Goal: Use online tool/utility: Use online tool/utility

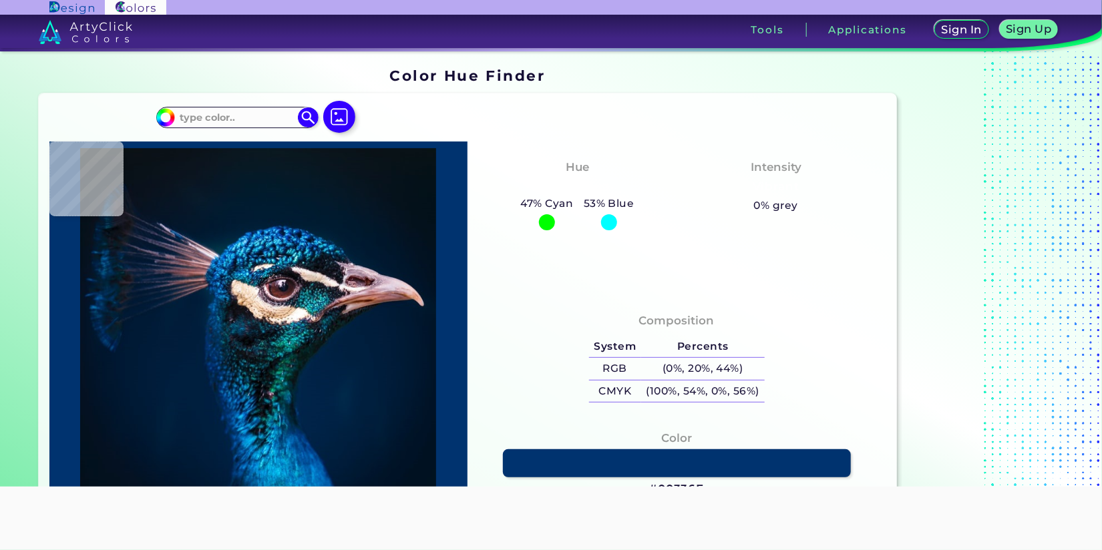
type input "#000000"
type input "#011224"
type input "#031326"
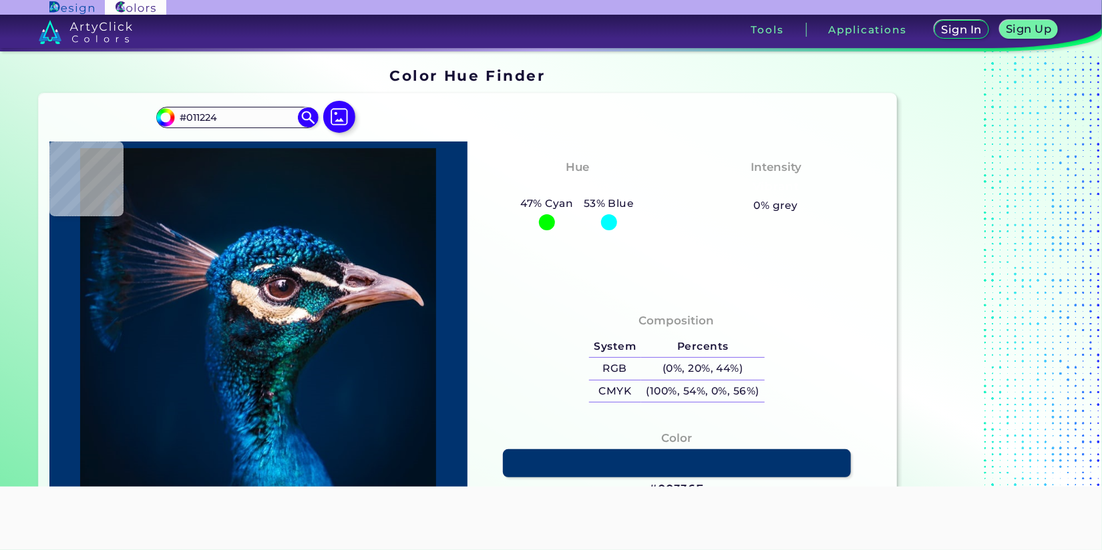
type input "#031326"
type input "#ebc8c4"
type input "#EBC8C4"
type input "#ebbfbb"
type input "#EBBFBB"
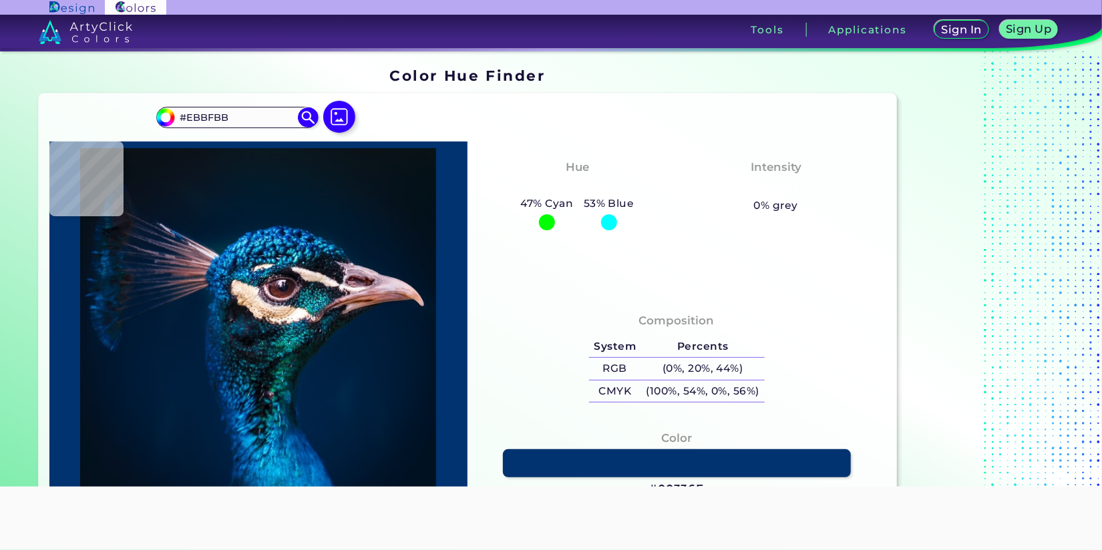
type input "#dfb2b5"
type input "#DFB2B5"
type input "#c07e72"
type input "#C07E72"
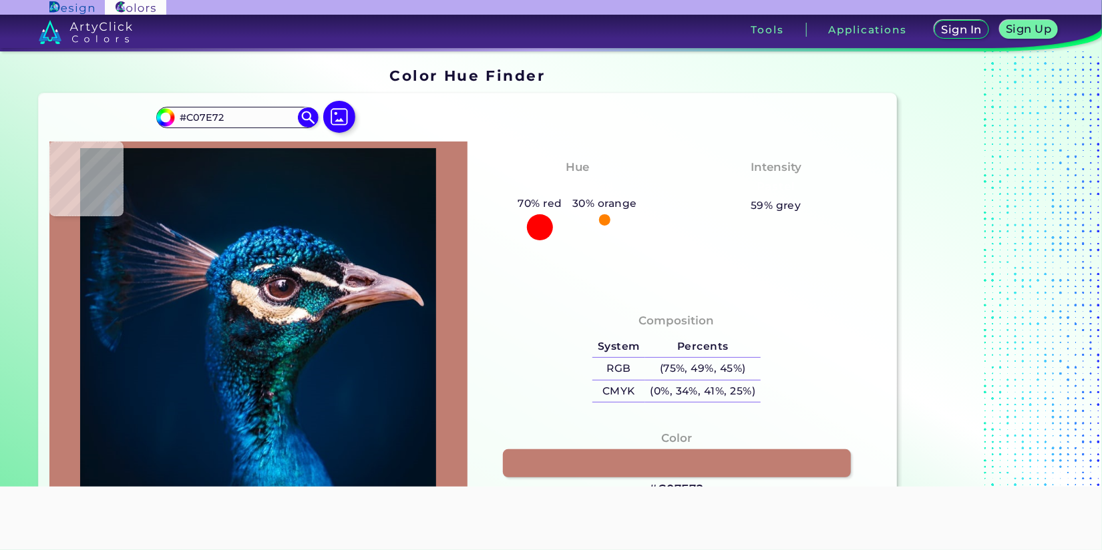
type input "#814939"
type input "#76423d"
type input "#76423D"
type input "#9f7174"
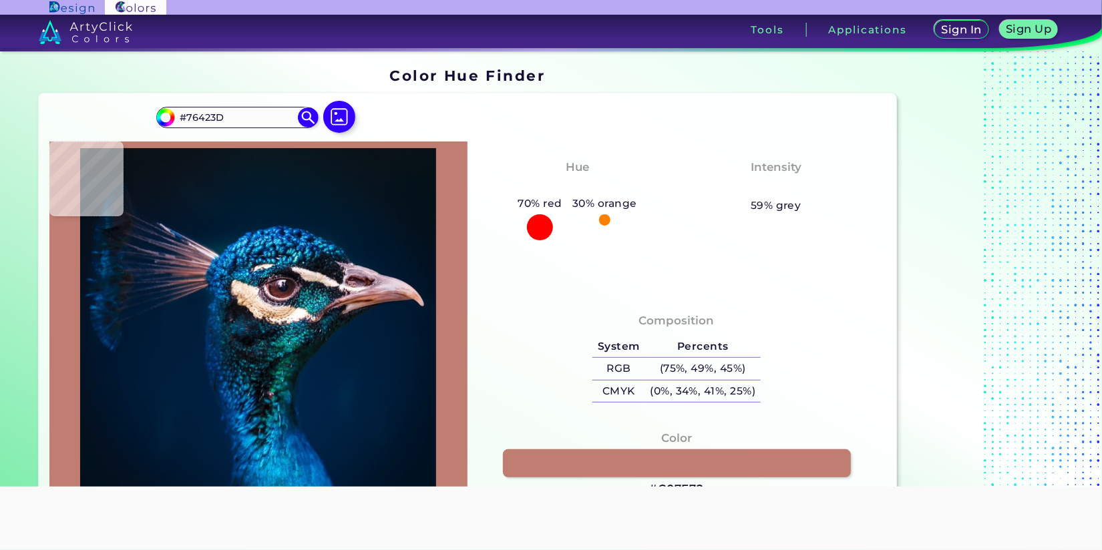
type input "#9F7174"
type input "#9d6568"
type input "#9D6568"
type input "#a76864"
type input "#A76864"
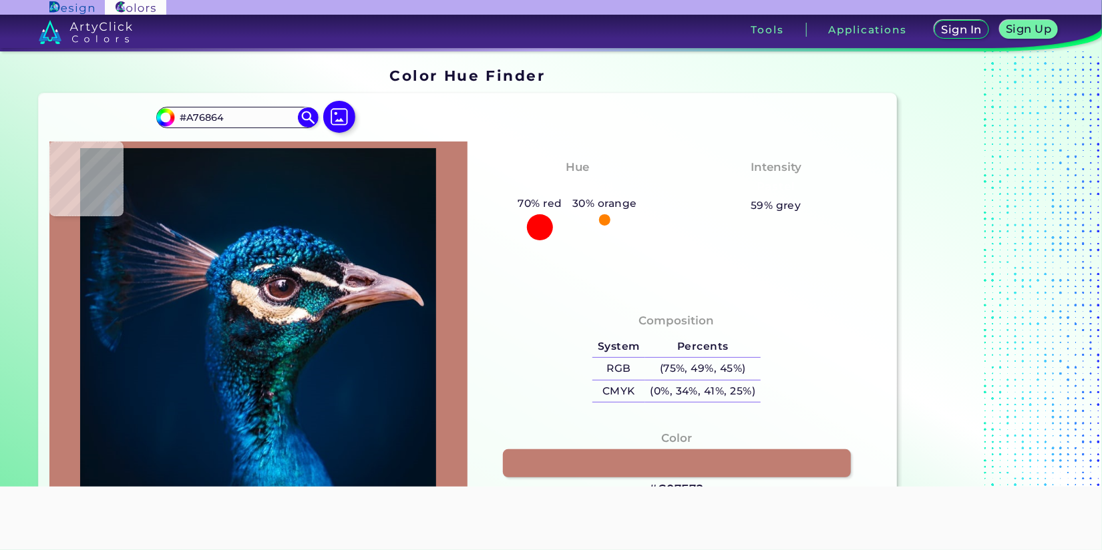
type input "#ab6b67"
type input "#AB6B67"
type input "#a76662"
type input "#A76662"
type input "#a3625a"
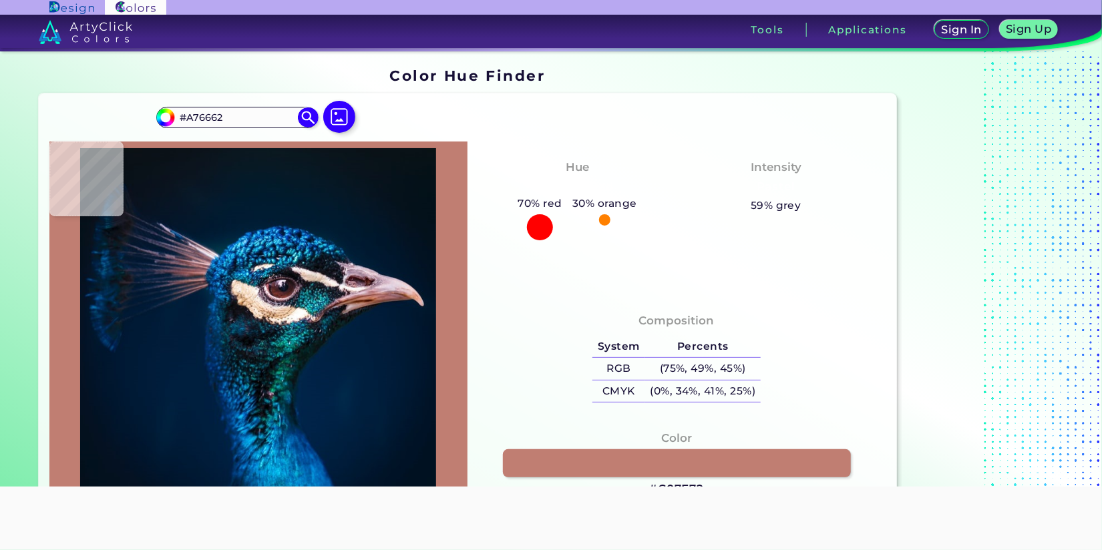
type input "#A3625A"
type input "#98524a"
type input "#98524A"
type input "#92514c"
type input "#92514C"
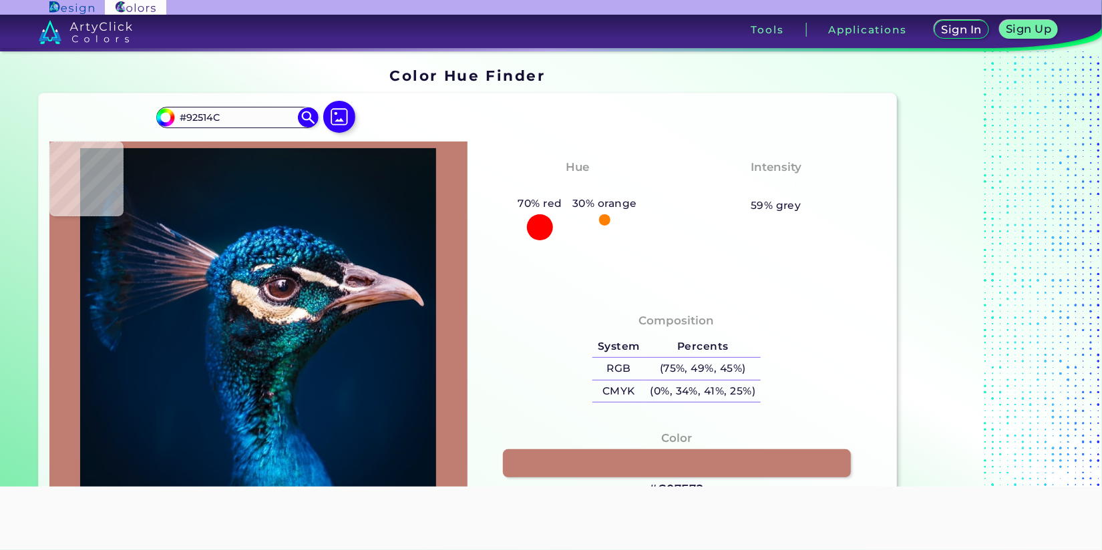
type input "#a66661"
type input "#A66661"
type input "#914c44"
type input "#914C44"
type input "#a25f52"
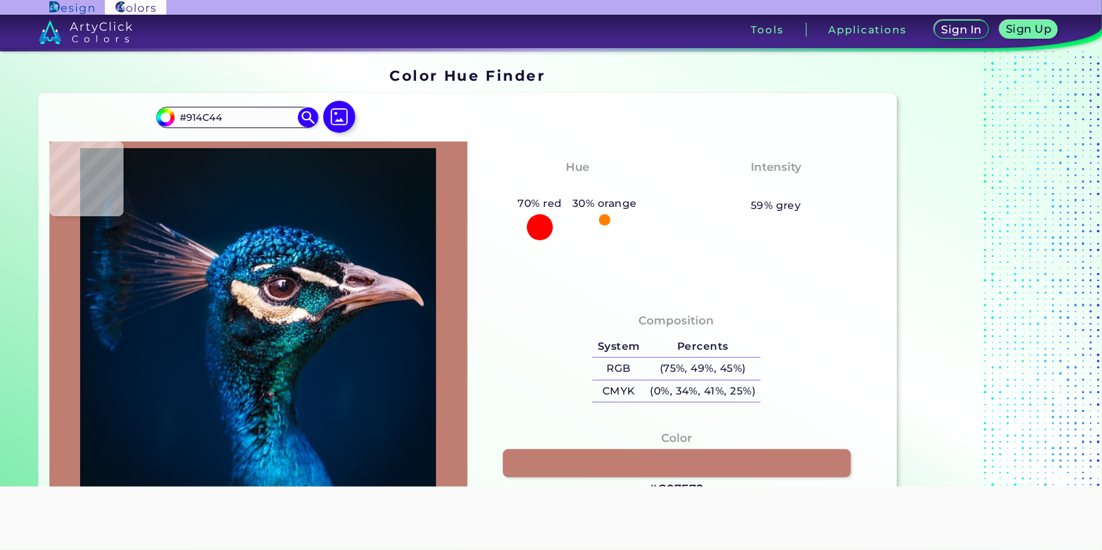
type input "#A25F52"
type input "#a66457"
type input "#A66457"
type input "#a8675e"
type input "#A8675E"
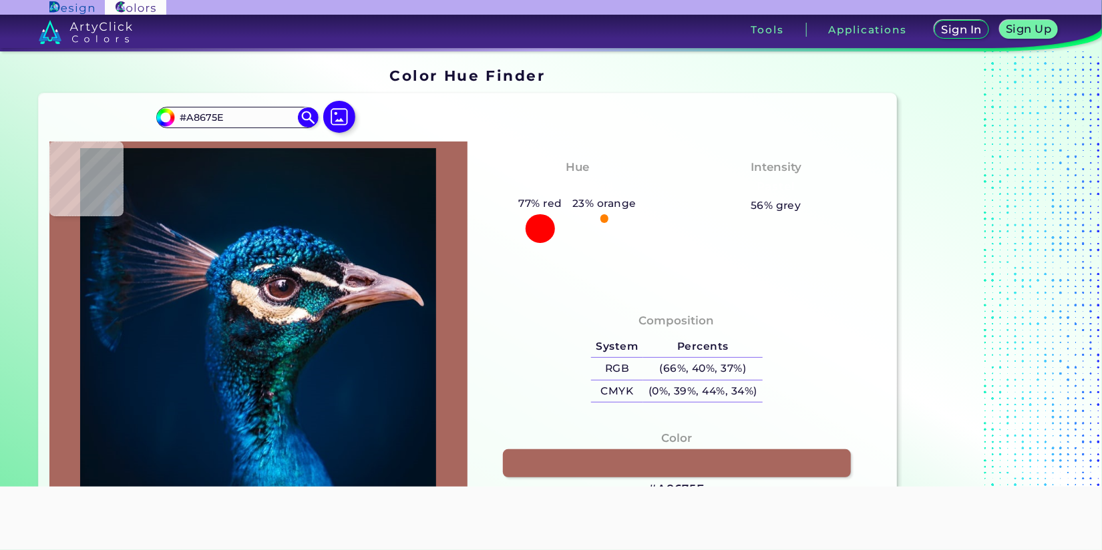
type input "#8e4b37"
type input "#8E4B37"
type input "#b3766e"
type input "#B3766E"
type input "#ca8578"
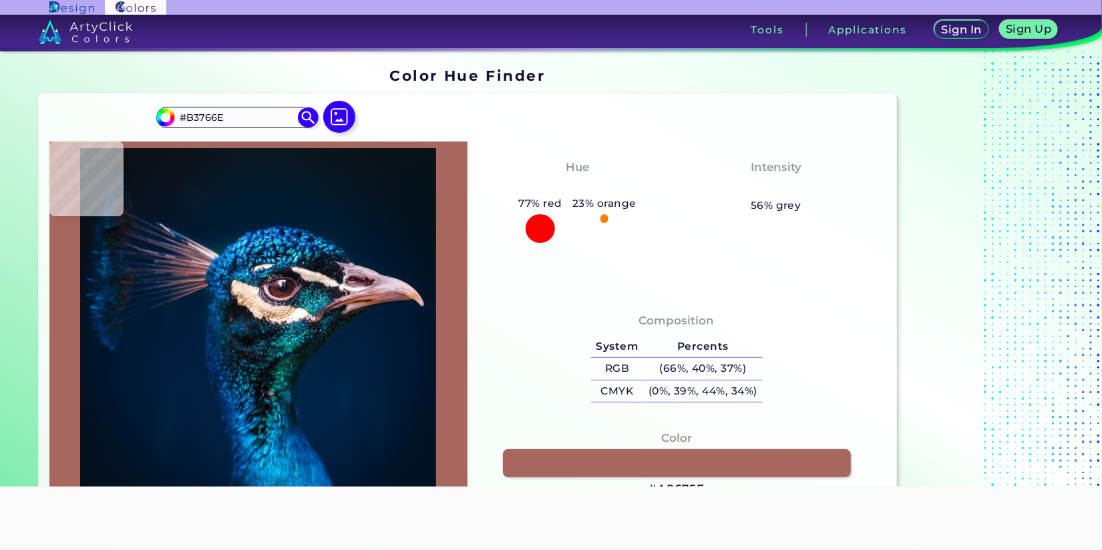
type input "#CA8578"
type input "#d89aa0"
type input "#D89AA0"
type input "#2b2034"
type input "#2B2034"
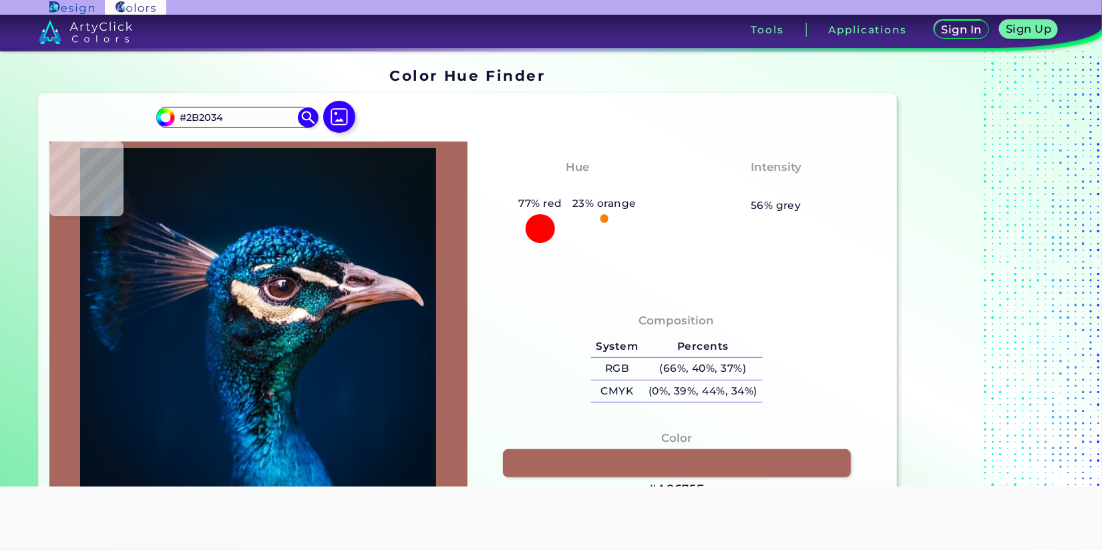
type input "#22313e"
type input "#22313E"
type input "#327882"
type input "#4acace"
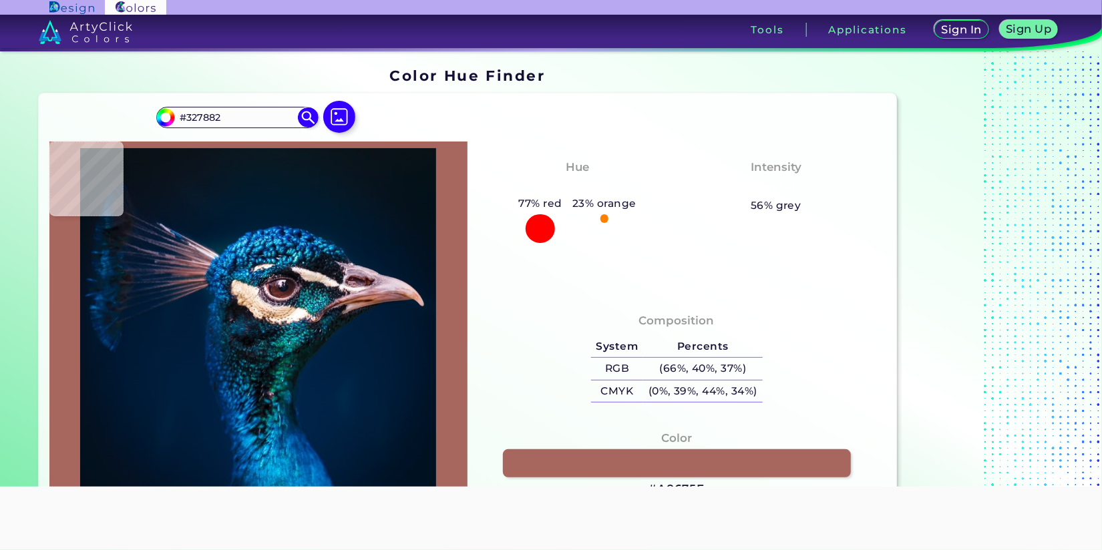
type input "#4ACACE"
type input "#239aa7"
type input "#239AA7"
type input "#0d8491"
type input "#0D8491"
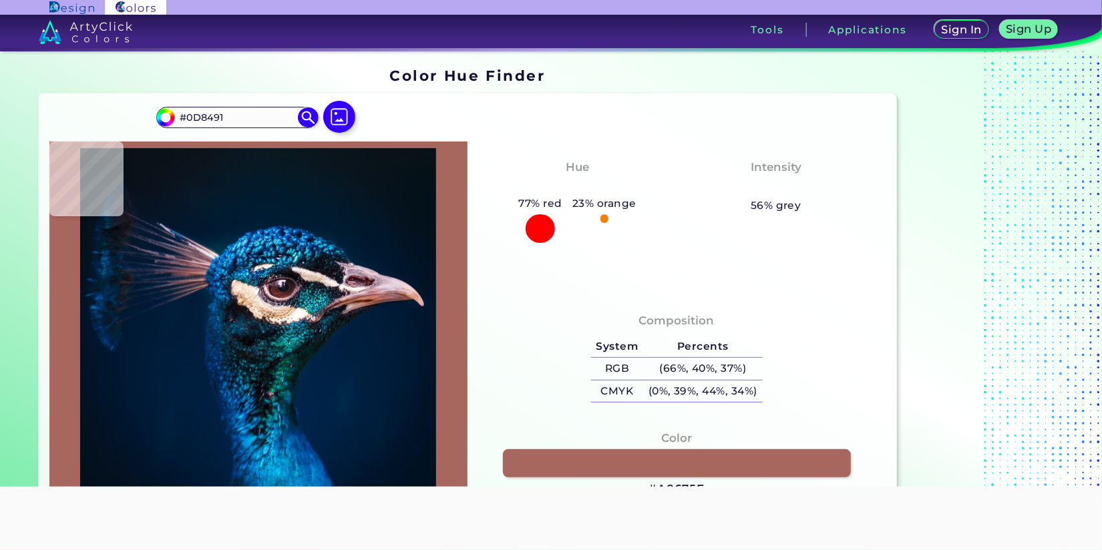
type input "#107b95"
type input "#107B95"
type input "#01697c"
type input "#01697C"
type input "#13acb0"
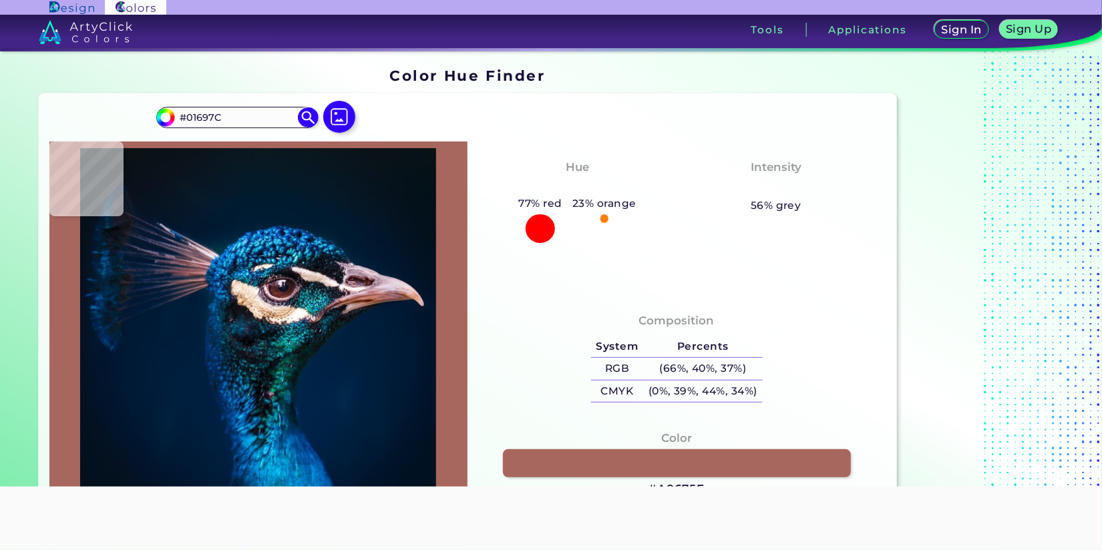
type input "#13ACB0"
type input "#f7f2e6"
type input "#F7F2E6"
type input "#fcfdf7"
type input "#FCFDF7"
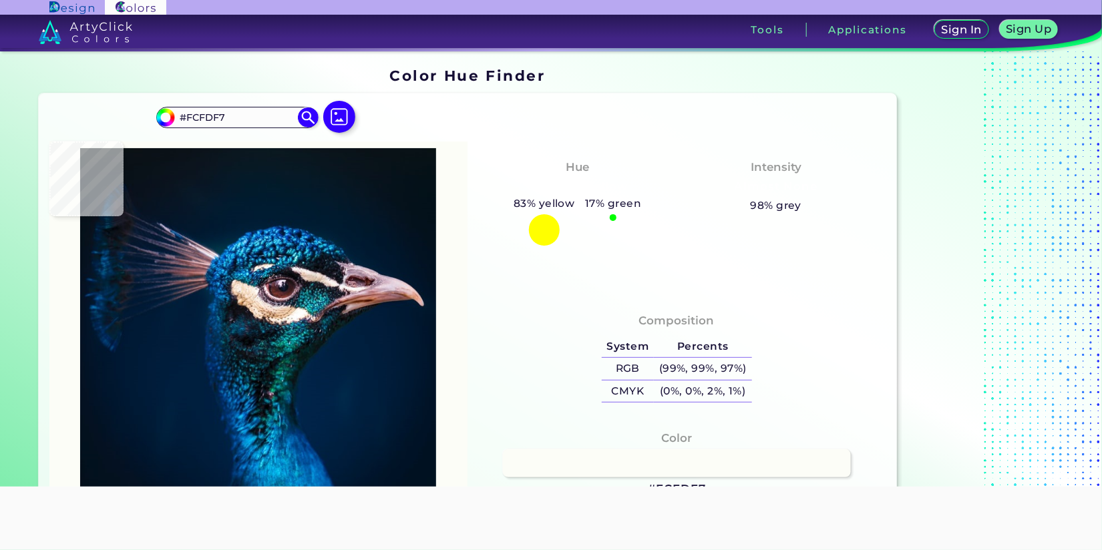
type input "#faf9f2"
type input "#FAF9F2"
type input "#f9fdf7"
type input "#F9FDF7"
type input "#f7f2e6"
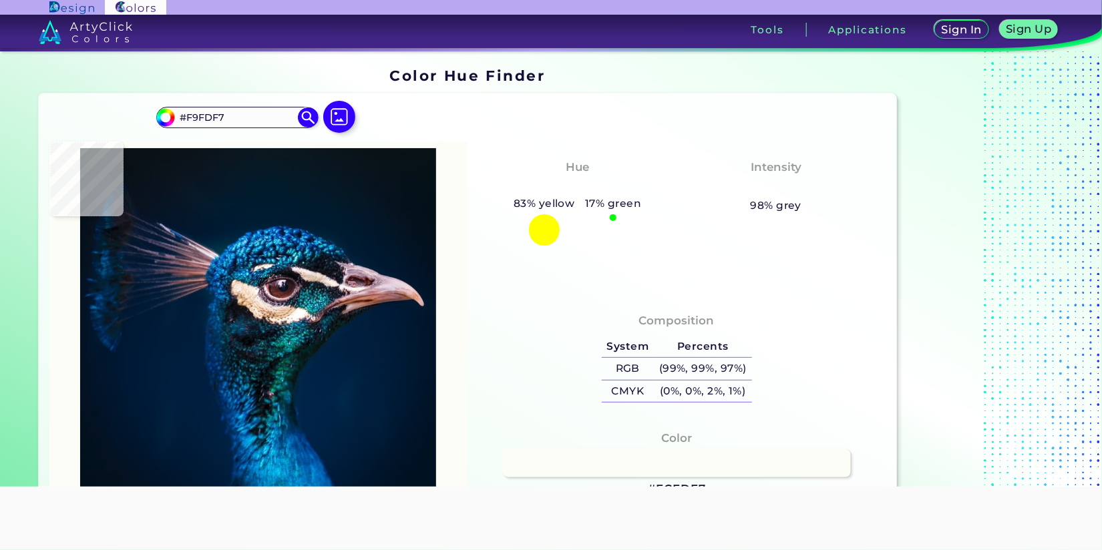
type input "#F7F2E6"
type input "#3fadb0"
type input "#3FADB0"
type input "#40a7b3"
type input "#40A7B3"
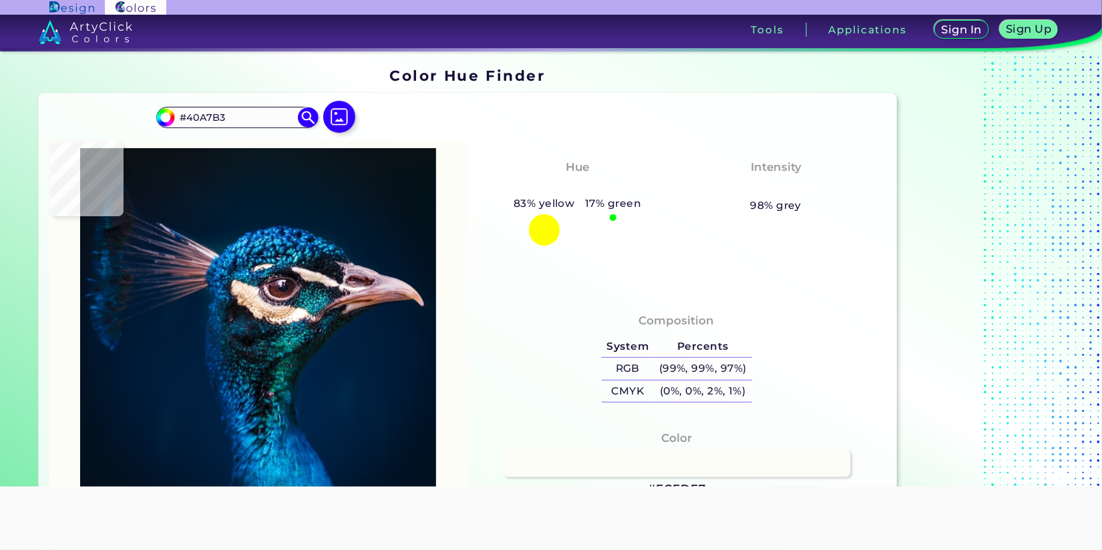
type input "#106f89"
type input "#106F89"
type input "#42546c"
type input "#42546C"
type input "#171c25"
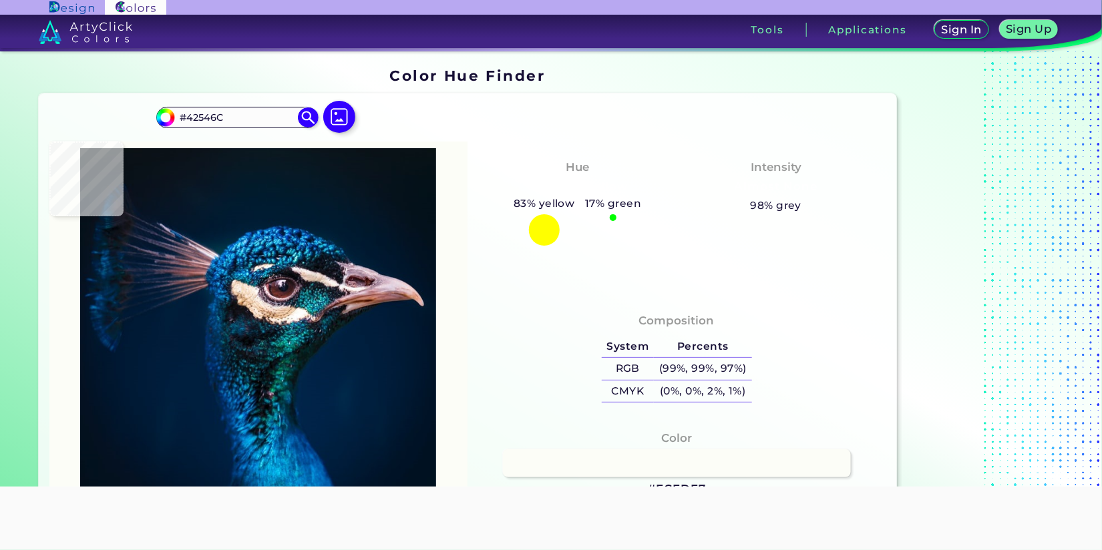
type input "#171C25"
type input "#16121e"
type input "#16121E"
type input "#16101a"
type input "#16101A"
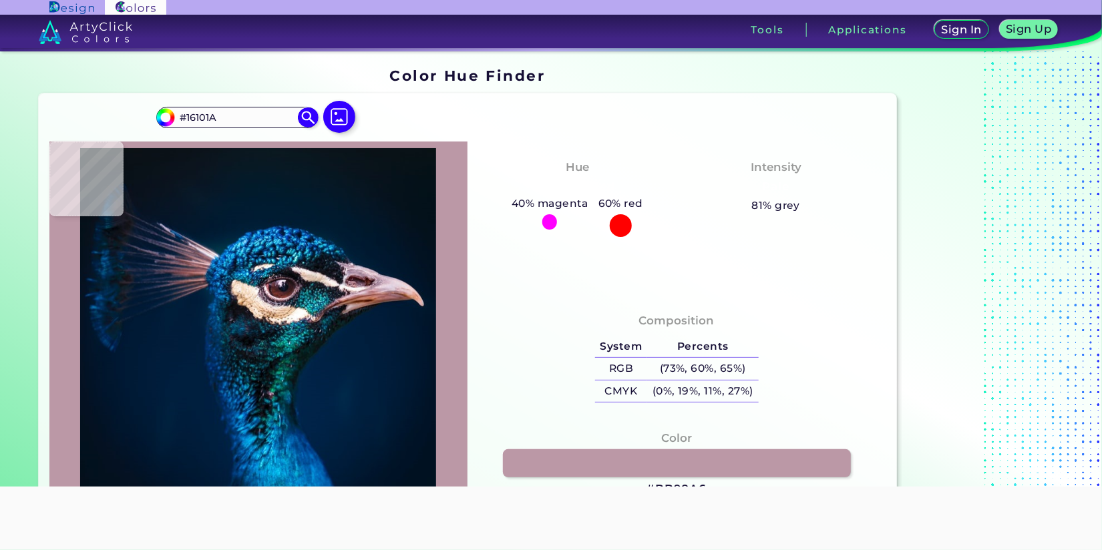
type input "#bb98a6"
type input "#BB98A6"
type input "#230810"
type input "#a78a94"
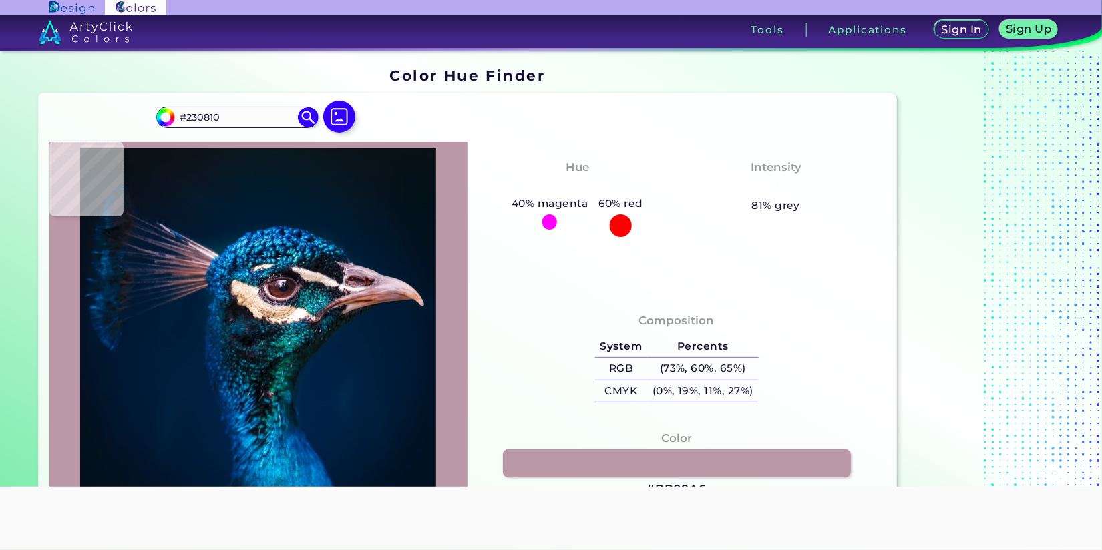
type input "#A78A94"
type input "#c8a7b3"
type input "#C8A7B3"
type input "#c2a5b0"
type input "#C2A5B0"
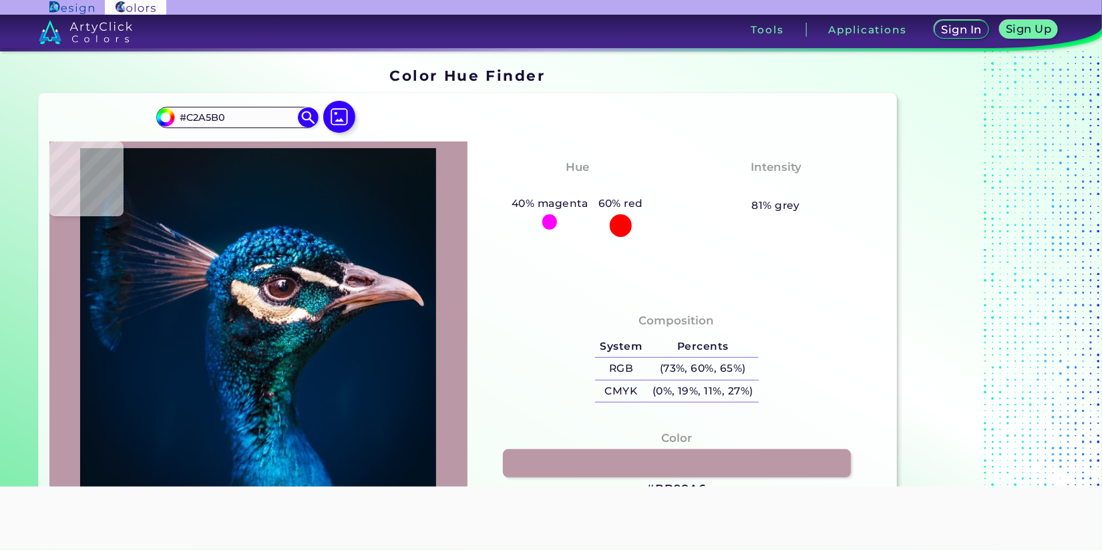
type input "#d8b7c9"
type input "#D8B7C9"
type input "#d4b2c2"
type input "#D4B2C2"
type input "#d8b5c5"
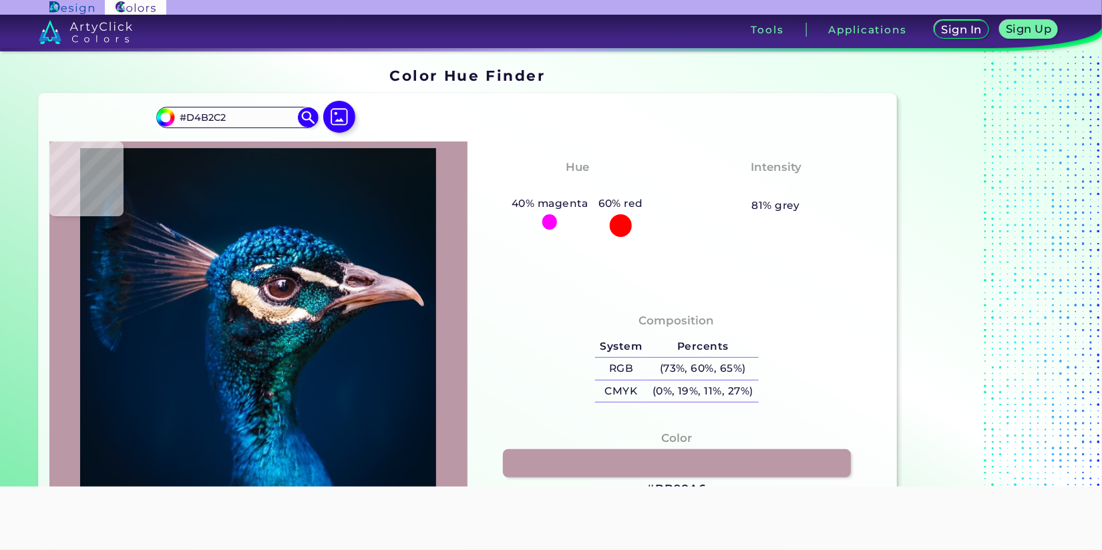
type input "#D8B5C5"
type input "#c4a2b2"
type input "#C4A2B2"
type input "#d0a4b3"
type input "#D0A4B3"
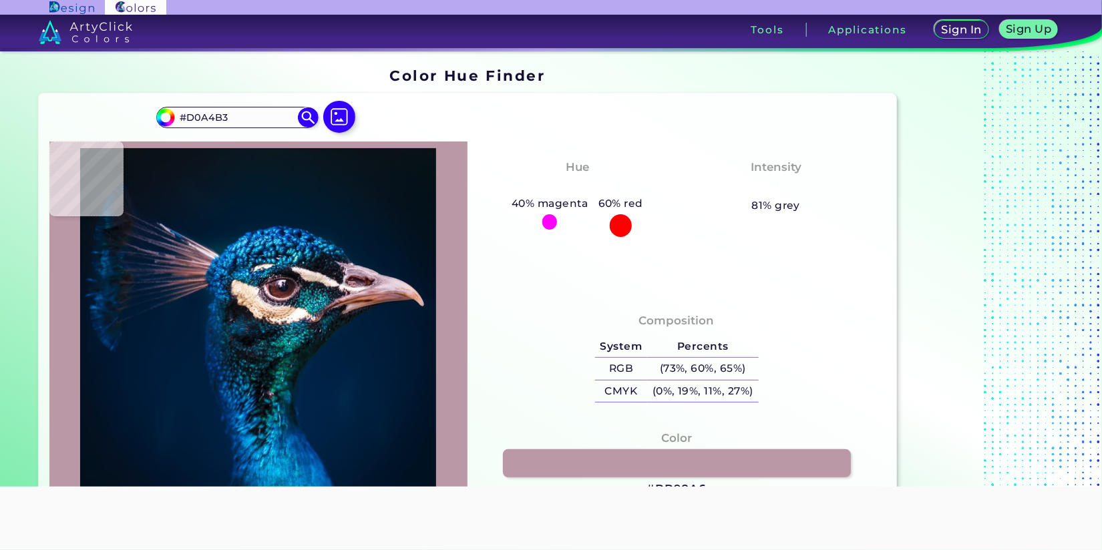
type input "#caa1af"
type input "#CAA1AF"
type input "#cba2ae"
type input "#CBA2AE"
type input "#c4a1ad"
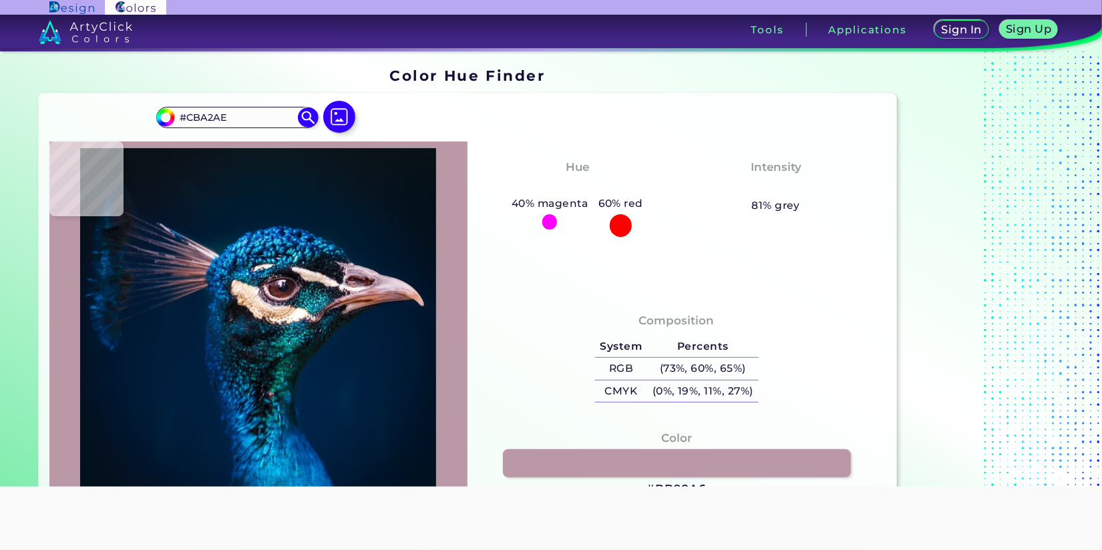
type input "#C4A1AD"
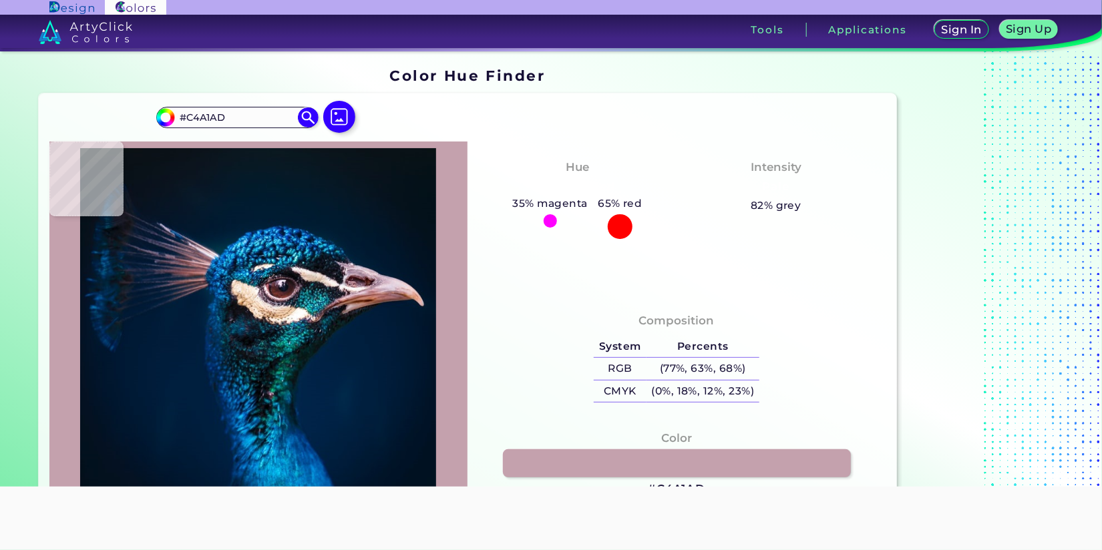
type input "#cba2ae"
type input "#CBA2AE"
type input "#d19ea7"
type input "#D19EA7"
type input "#c38c95"
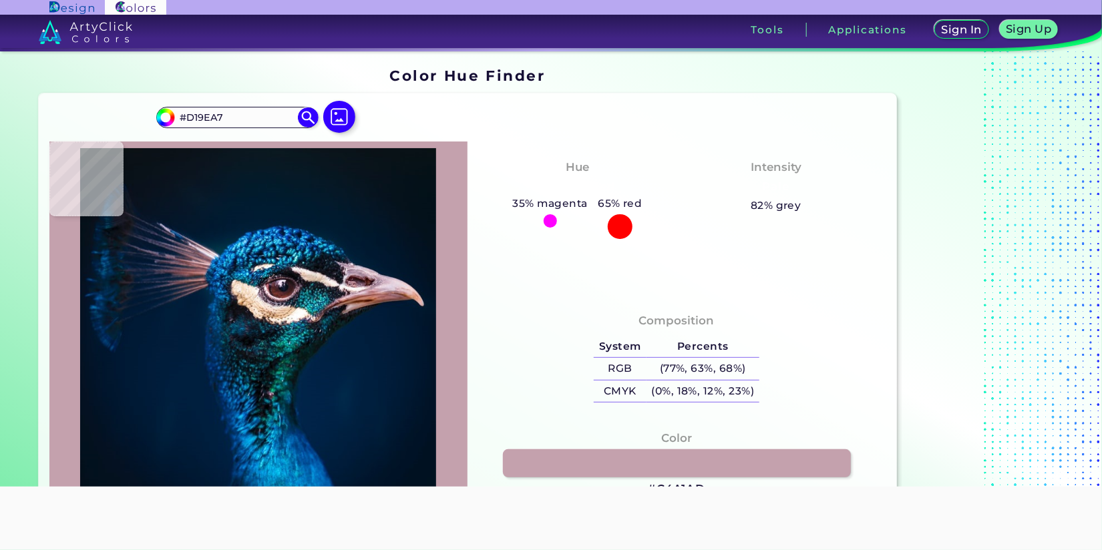
type input "#C38C95"
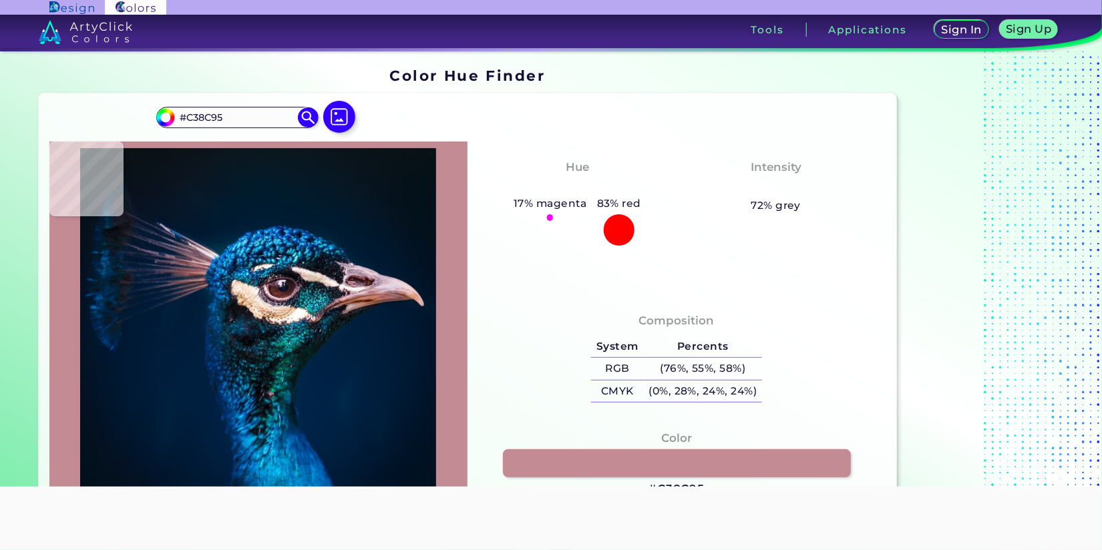
type input "#b37c82"
type input "#B37C82"
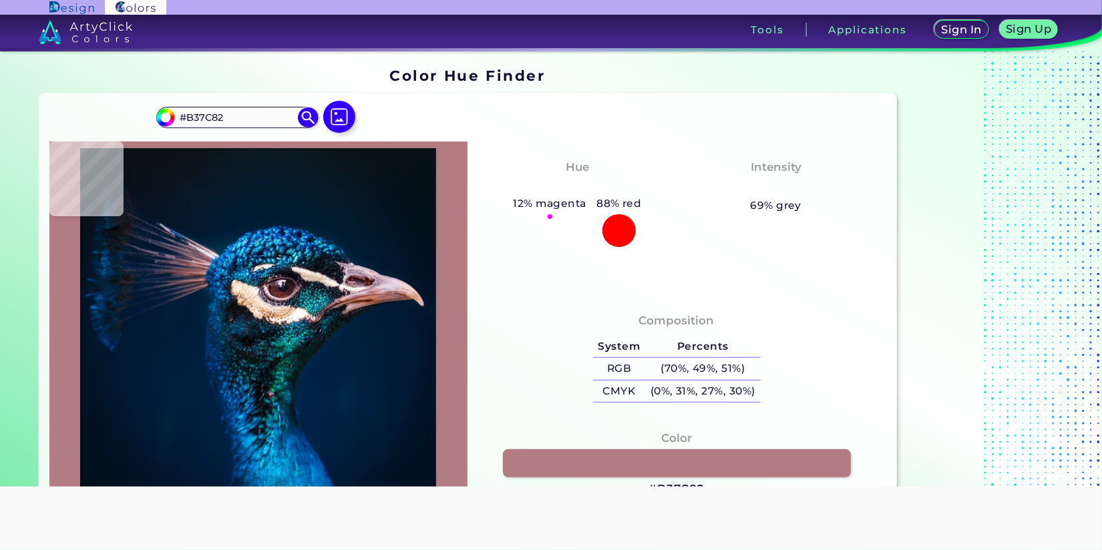
type input "#b57d81"
type input "#B57D81"
type input "#b57c7e"
type input "#B57C7E"
type input "#ba8081"
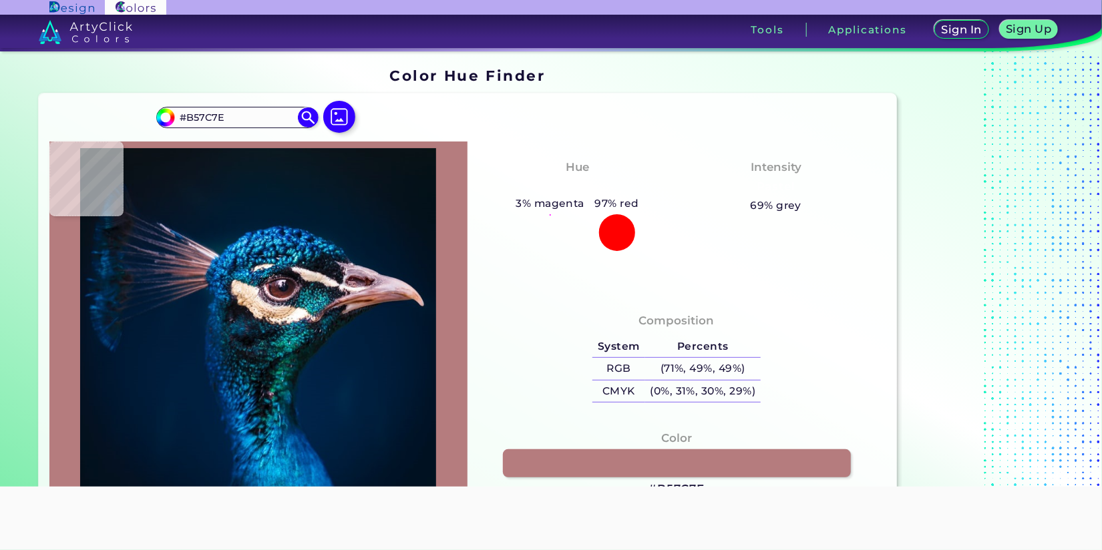
type input "#BA8081"
type input "#b78085"
type input "#B78085"
type input "#c799a2"
type input "#C799A2"
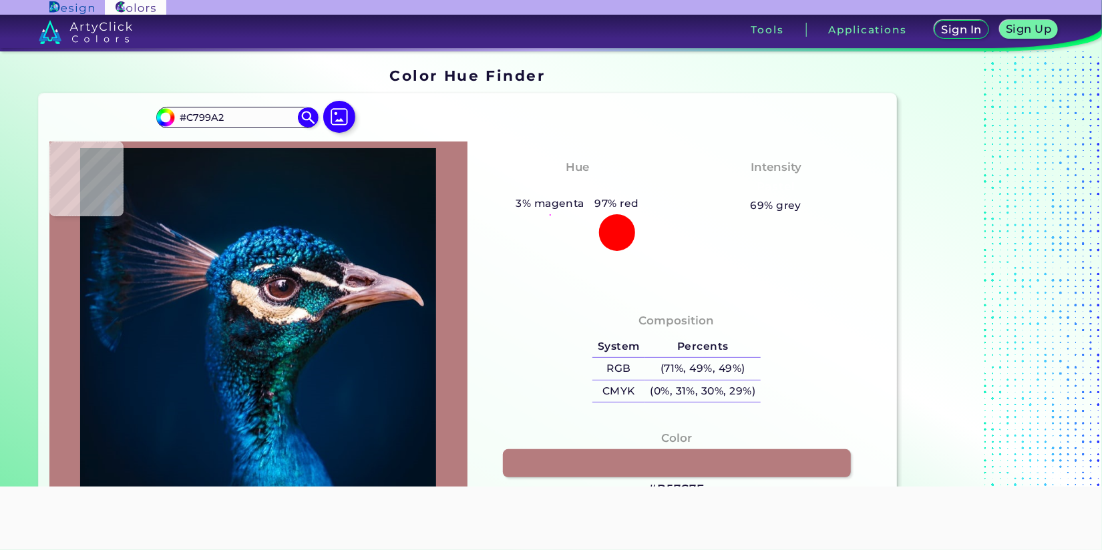
type input "#cca3ad"
type input "#CCA3AD"
type input "#c49b9f"
type input "#C49B9F"
type input "#cfaeaf"
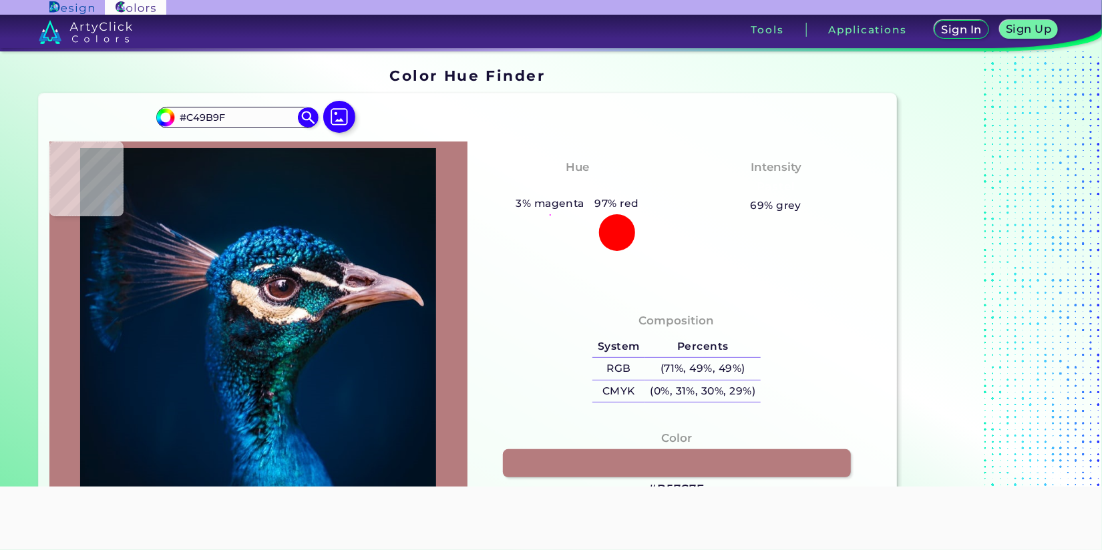
type input "#CFAEAF"
type input "#caaaac"
type input "#CAAAAC"
type input "#cca8b2"
type input "#CCA8B2"
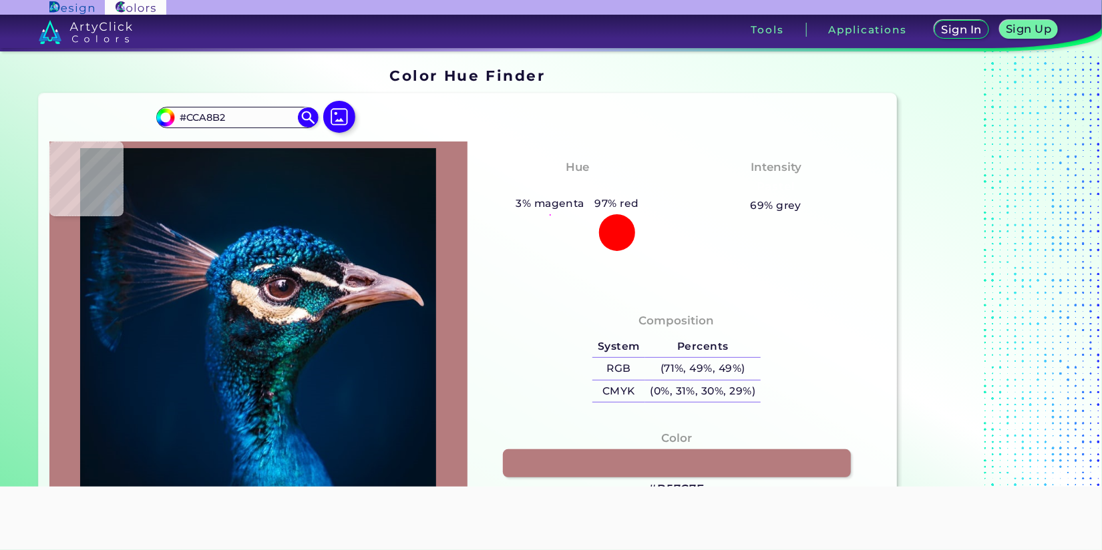
type input "#c89aa0"
type input "#C89AA0"
type input "#ba8c91"
type input "#BA8C91"
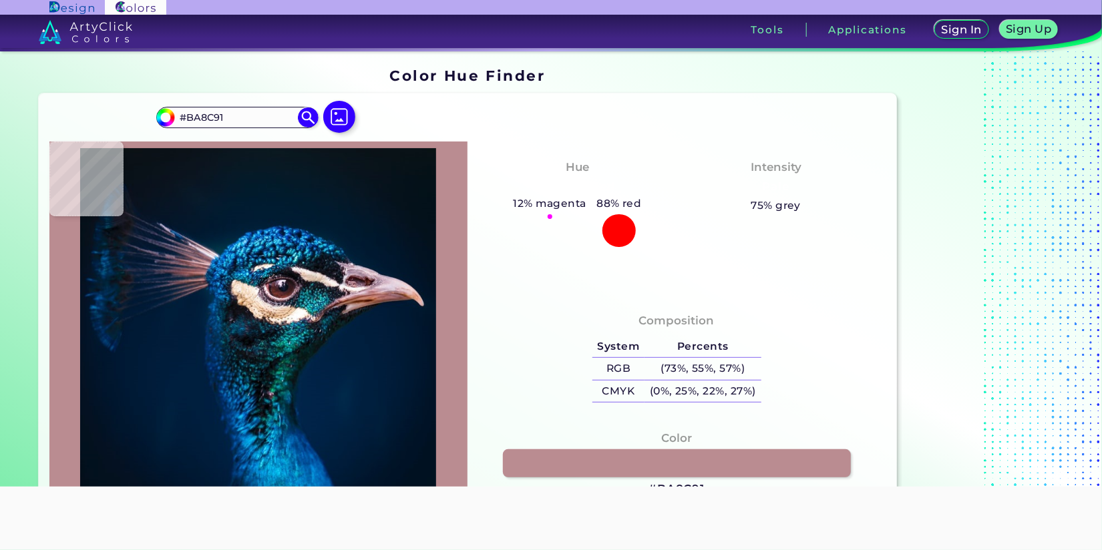
type input "#bd868d"
type input "#BD868D"
type input "#a2645b"
type input "#A2645B"
type input "#d0948a"
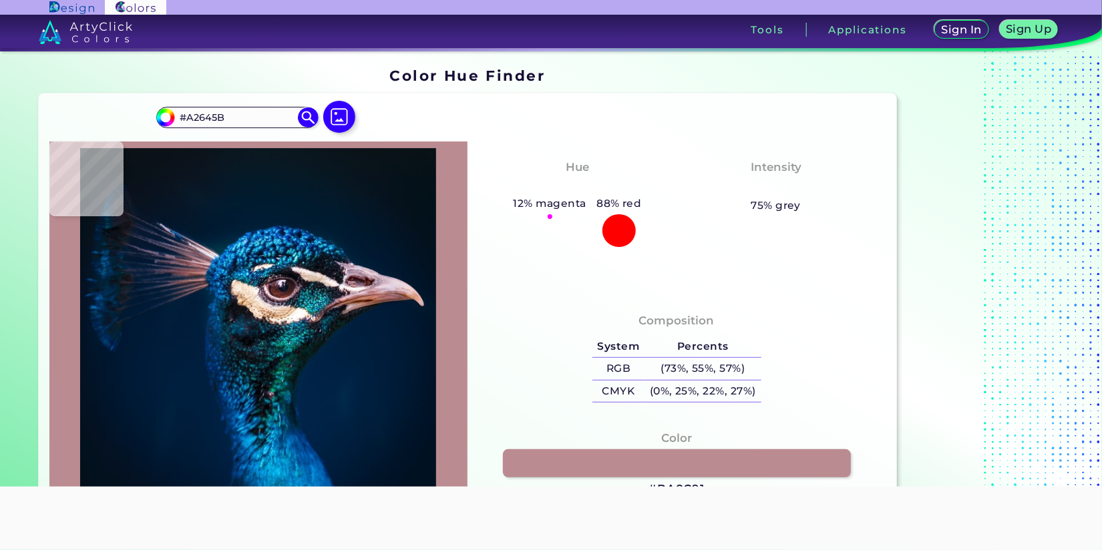
type input "#D0948A"
type input "#8c4845"
type input "#8C4845"
type input "#9c7585"
type input "#9C7585"
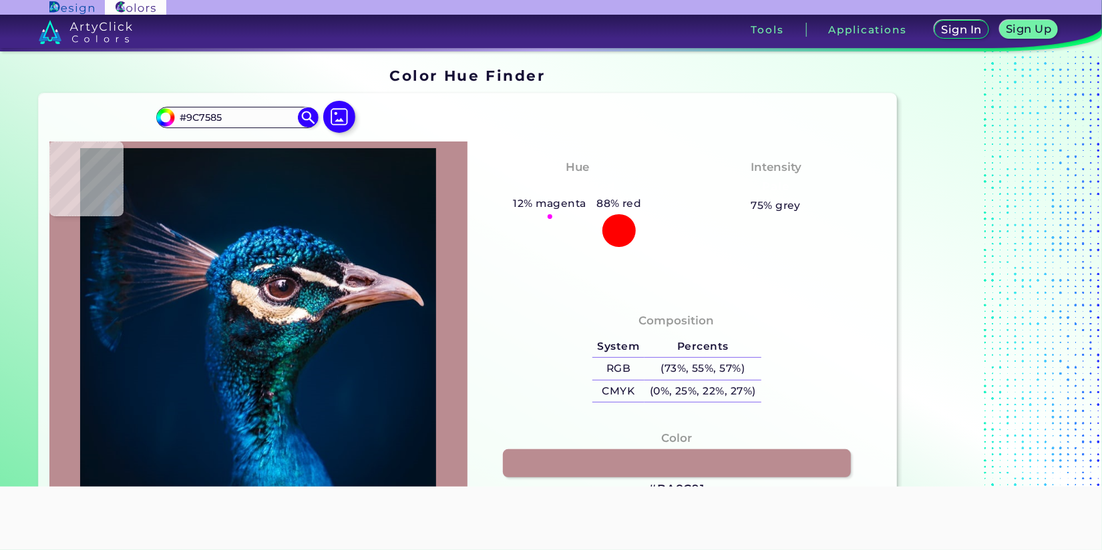
type input "#a8828b"
type input "#A8828B"
type input "#534a58"
type input "#534A58"
type input "#225b68"
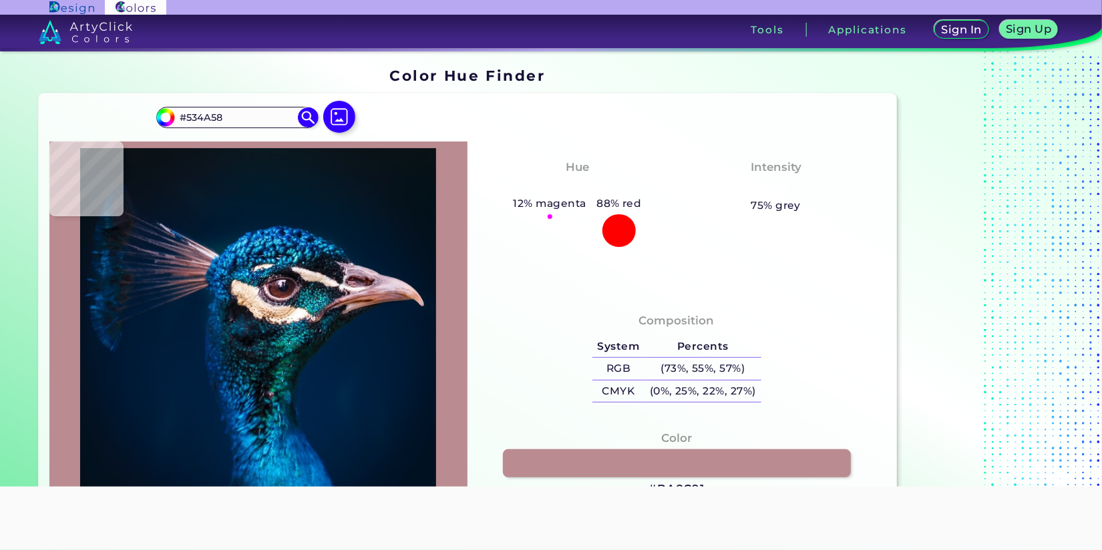
type input "#225B68"
type input "#2190a4"
type input "#2190A4"
type input "#0c7397"
type input "#0C7397"
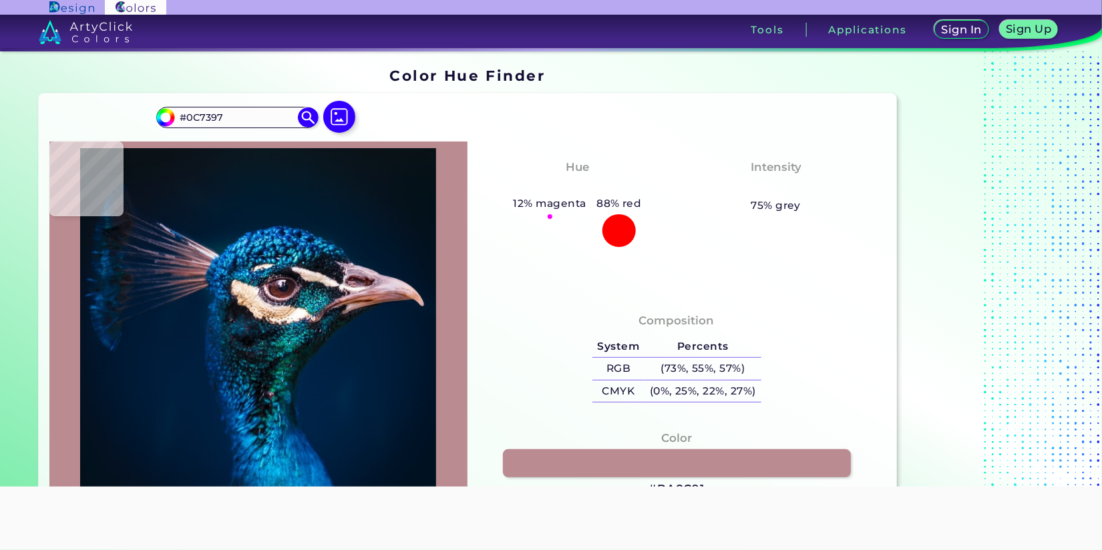
type input "#0592a0"
type input "#0592A0"
type input "#15949b"
type input "#15949B"
type input "#0f5c55"
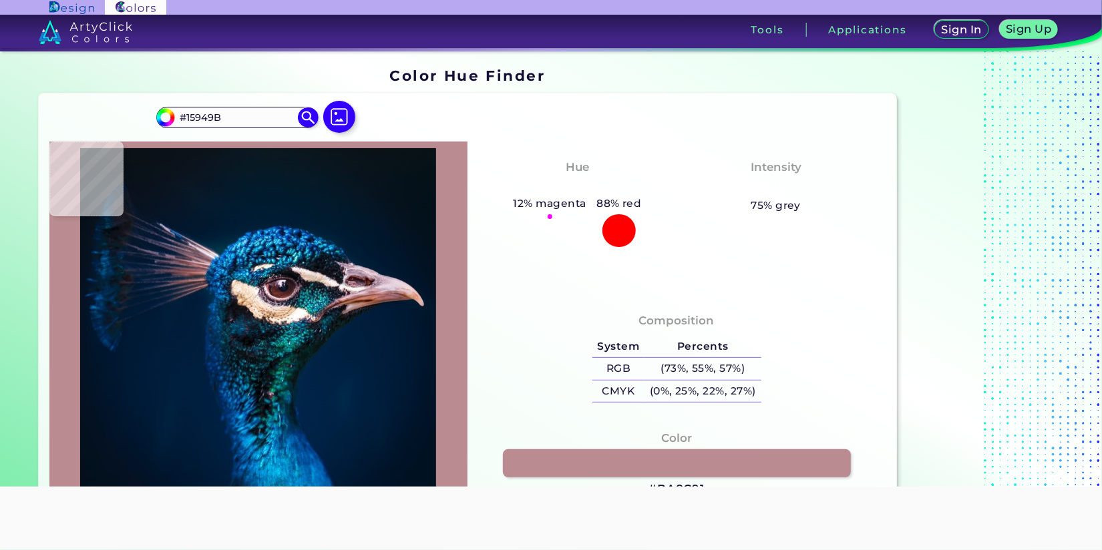
type input "#0F5C55"
type input "#bbc1af"
type input "#BBC1AF"
type input "#fef8f7"
type input "#FEF8F7"
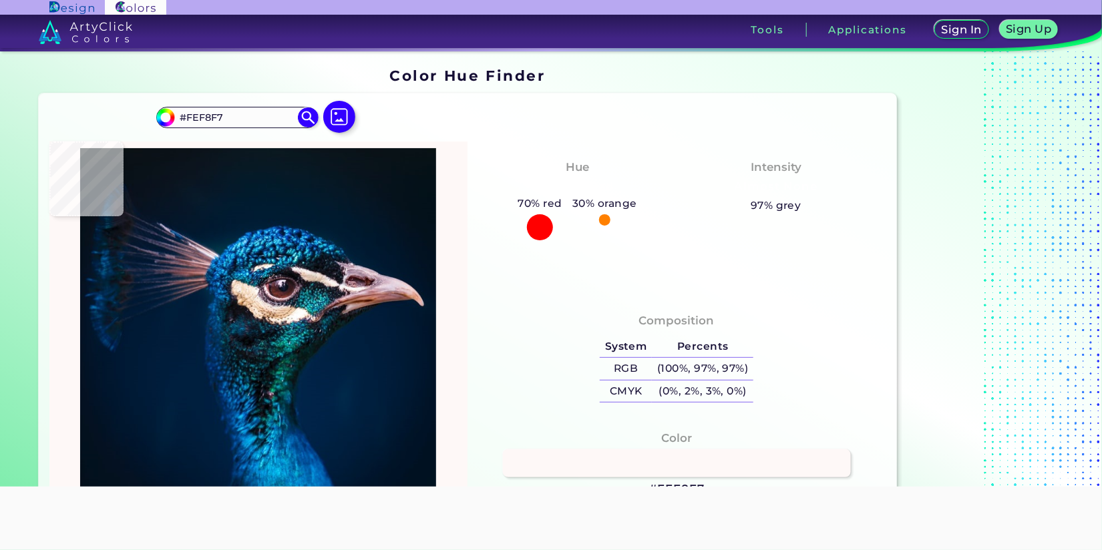
type input "#fefbf6"
type input "#FEFBF6"
type input "#fef7ef"
type input "#FEF7EF"
type input "#fef5f0"
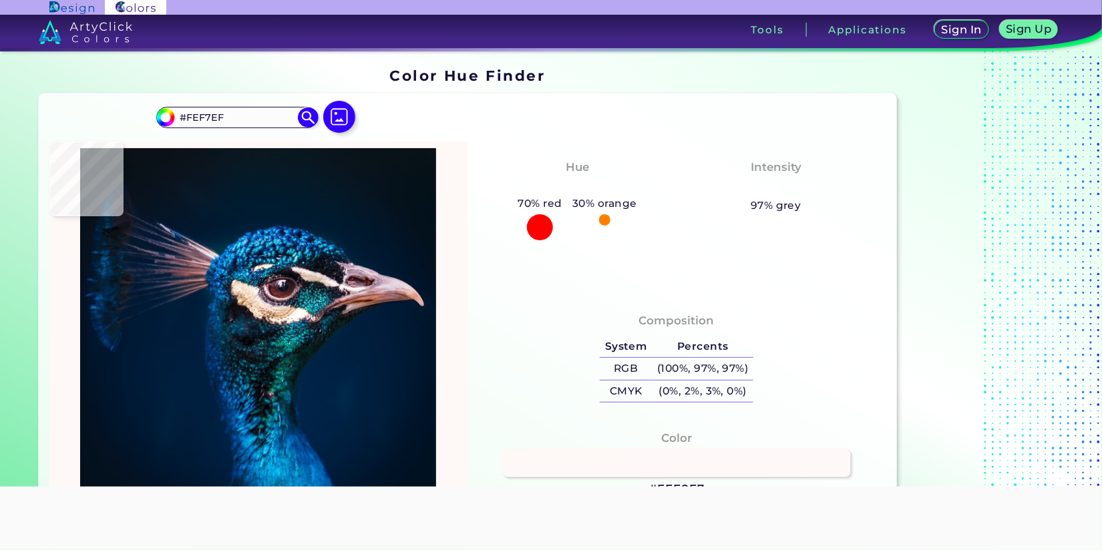
type input "#FEF5F0"
type input "#edd6cb"
type input "#EDD6CB"
type input "#e0d6d8"
type input "#E0D6D8"
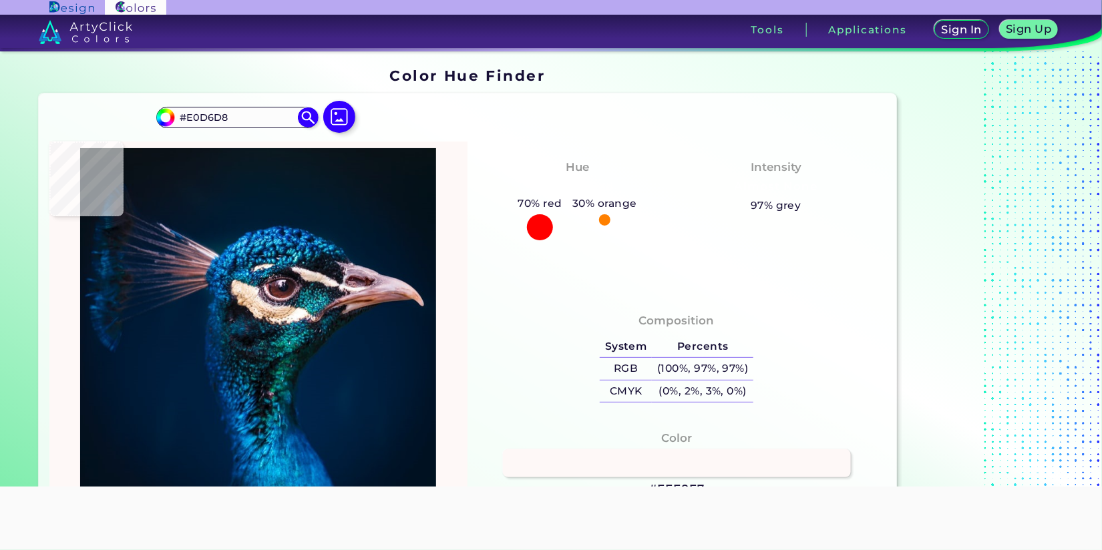
type input "#dac4ca"
type input "#DAC4CA"
type input "#6eb4b6"
type input "#6EB4B6"
type input "#676e7e"
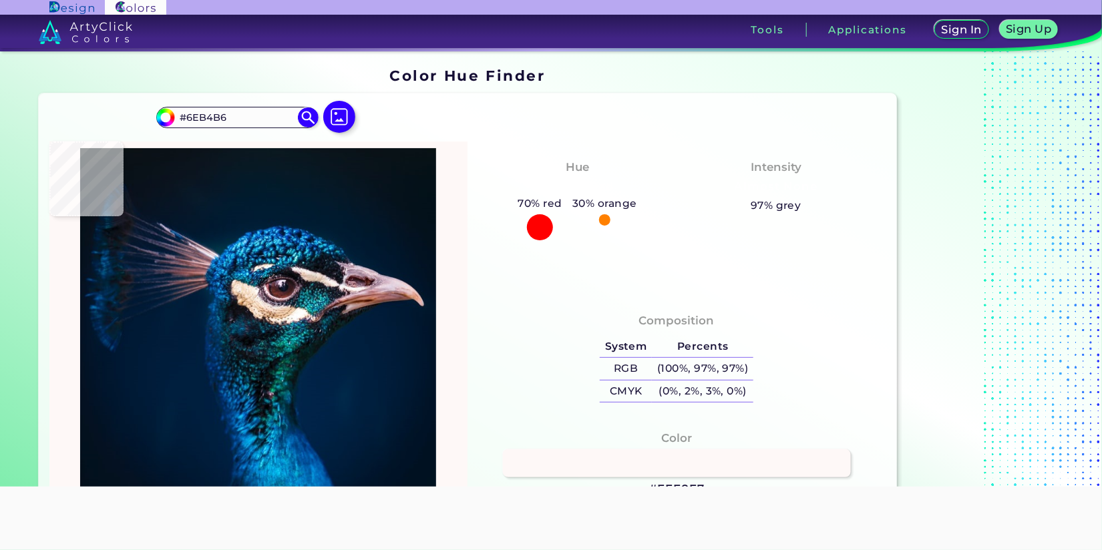
type input "#676E7E"
type input "#2b8ba4"
type input "#2B8BA4"
